Goal: Transaction & Acquisition: Obtain resource

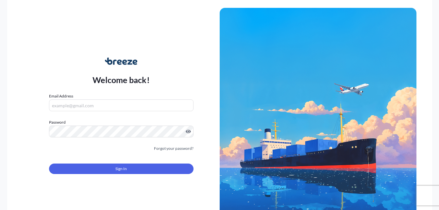
type input "[EMAIL_ADDRESS][DOMAIN_NAME]"
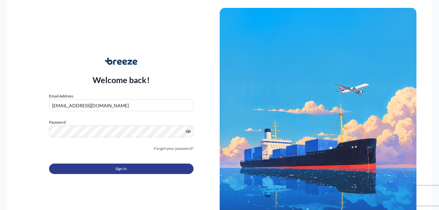
click at [122, 168] on span "Sign In" at bounding box center [120, 168] width 11 height 7
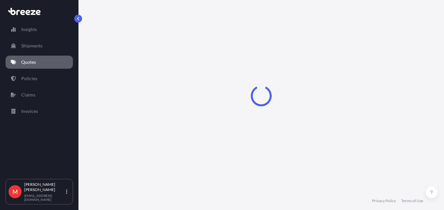
select select "Road"
select select "Sea"
select select "Road"
select select "1"
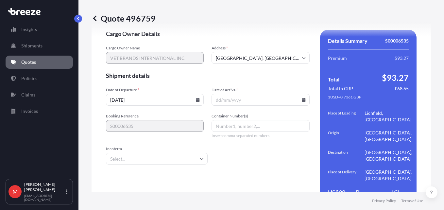
scroll to position [986, 0]
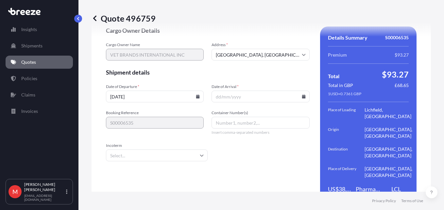
click at [196, 94] on icon at bounding box center [198, 96] width 4 height 4
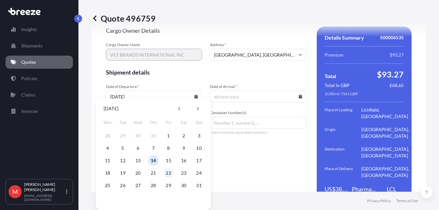
click at [169, 174] on button "22" at bounding box center [168, 173] width 10 height 10
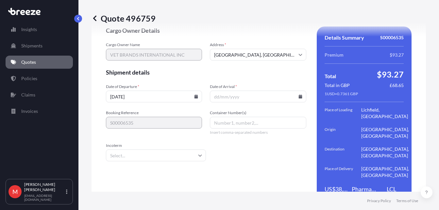
type input "[DATE]"
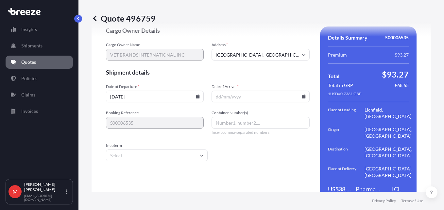
click at [302, 94] on icon at bounding box center [304, 96] width 4 height 4
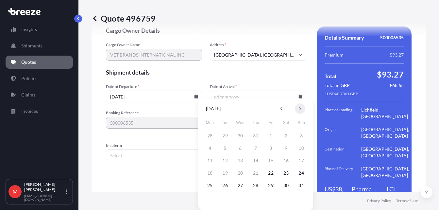
click at [301, 106] on button at bounding box center [300, 108] width 10 height 10
click at [221, 172] on button "23" at bounding box center [225, 173] width 10 height 10
type input "[DATE]"
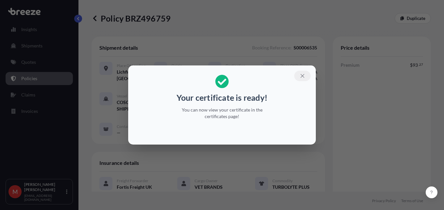
click at [303, 75] on icon "button" at bounding box center [302, 76] width 4 height 4
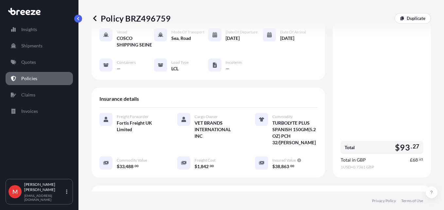
scroll to position [209, 0]
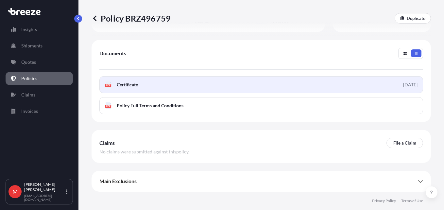
click at [145, 83] on link "PDF Certificate [DATE]" at bounding box center [261, 84] width 324 height 17
